Goal: Transaction & Acquisition: Obtain resource

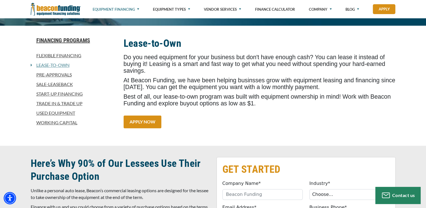
scroll to position [141, 0]
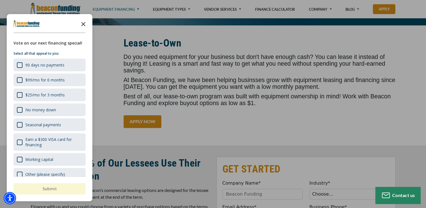
click at [83, 25] on icon "Close the survey" at bounding box center [83, 23] width 11 height 11
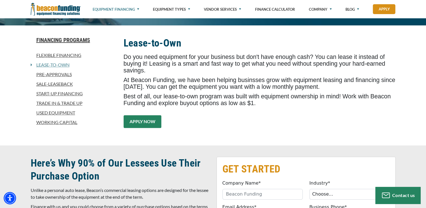
click at [132, 115] on link "APPLY NOW" at bounding box center [143, 121] width 38 height 13
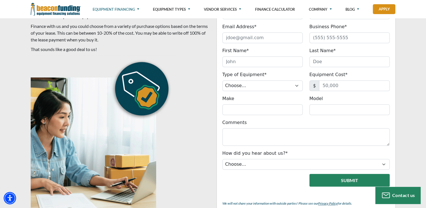
scroll to position [275, 0]
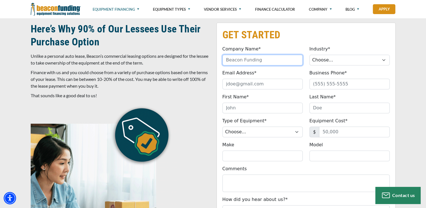
click at [266, 60] on input "Company Name*" at bounding box center [263, 60] width 80 height 11
type input "PKC FENCING SOLUTIONS LLC"
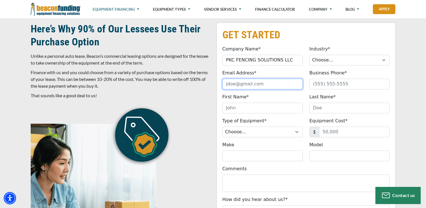
type input "coxx357@gmail.com"
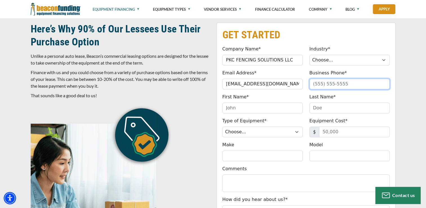
type input "4346948754"
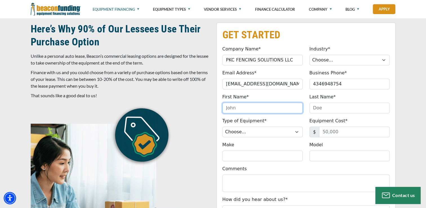
type input "Paul"
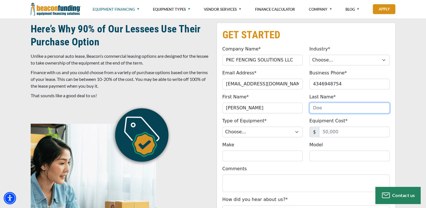
type input "Cox"
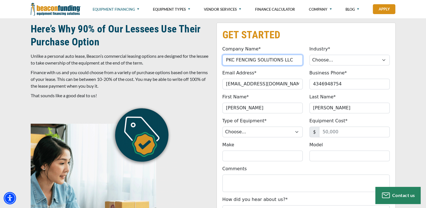
type input "(434) 694-8754"
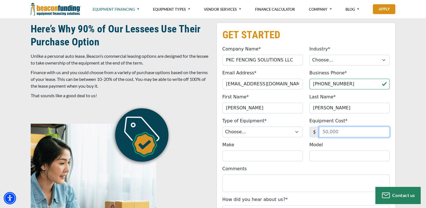
click at [327, 133] on input "Equipment Cost*" at bounding box center [354, 132] width 71 height 11
click at [326, 134] on input "Equipment Cost*" at bounding box center [354, 132] width 71 height 11
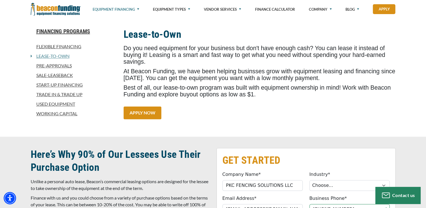
scroll to position [141, 0]
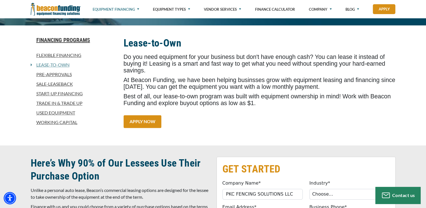
click at [58, 113] on link "Used Equipment" at bounding box center [74, 112] width 86 height 7
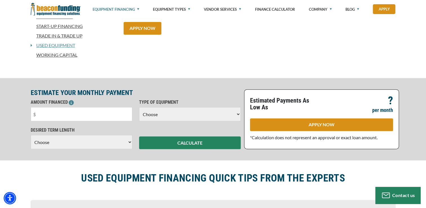
scroll to position [197, 0]
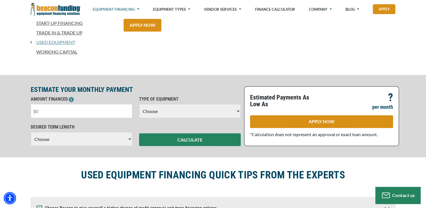
click at [64, 111] on input "text" at bounding box center [82, 111] width 102 height 14
type input "$15,000"
click at [222, 118] on select "Choose Backhoe Boom/Bucket Truck Chipper Commercial Mower Crane DTG/DTF Printin…" at bounding box center [190, 111] width 102 height 14
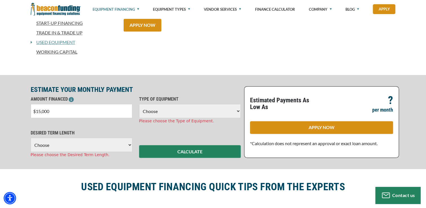
select select "23"
click at [139, 104] on select "Choose Backhoe Boom/Bucket Truck Chipper Commercial Mower Crane DTG/DTF Printin…" at bounding box center [190, 111] width 102 height 14
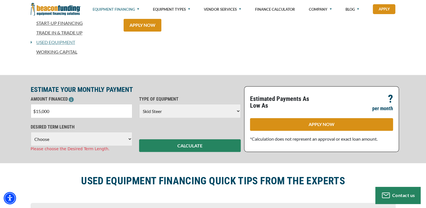
click at [113, 142] on select "Choose 36 Months 48 Months 60 Months" at bounding box center [82, 139] width 102 height 14
select select "60"
click at [31, 132] on select "Choose 36 Months 48 Months 60 Months" at bounding box center [82, 139] width 102 height 14
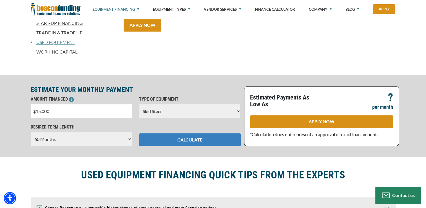
click at [190, 141] on button "CALCULATE" at bounding box center [190, 139] width 102 height 13
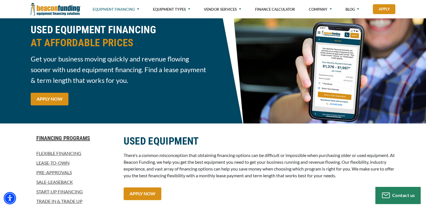
scroll to position [0, 0]
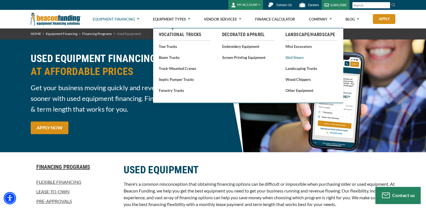
click at [295, 57] on link "Skid Steers" at bounding box center [312, 57] width 52 height 7
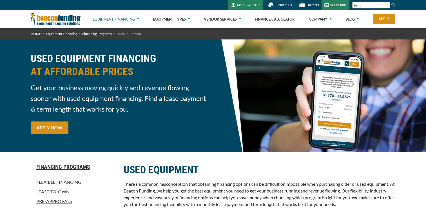
select select "60"
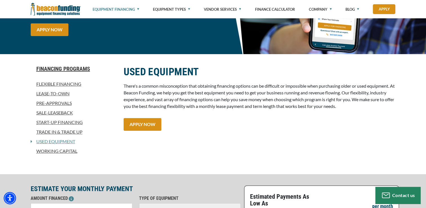
scroll to position [113, 0]
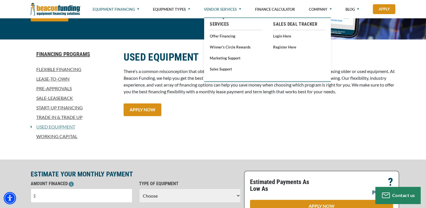
click at [233, 9] on link "Vendor Services" at bounding box center [222, 9] width 37 height 19
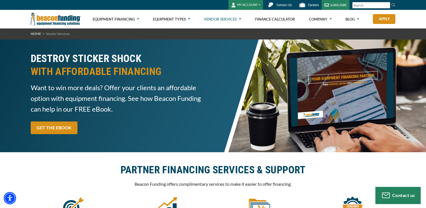
click at [253, 4] on button "MY ACCOUNT" at bounding box center [246, 5] width 35 height 10
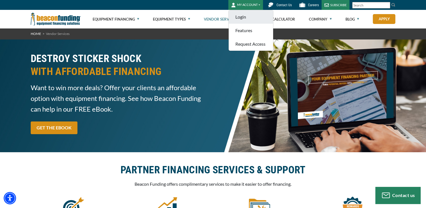
click at [250, 19] on link "Login" at bounding box center [251, 17] width 45 height 14
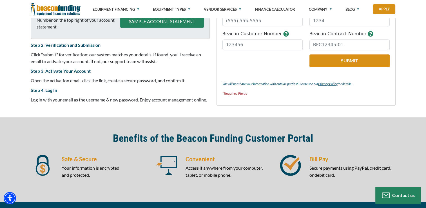
scroll to position [196, 0]
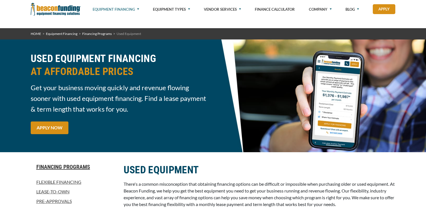
select select "60"
